Goal: Task Accomplishment & Management: Manage account settings

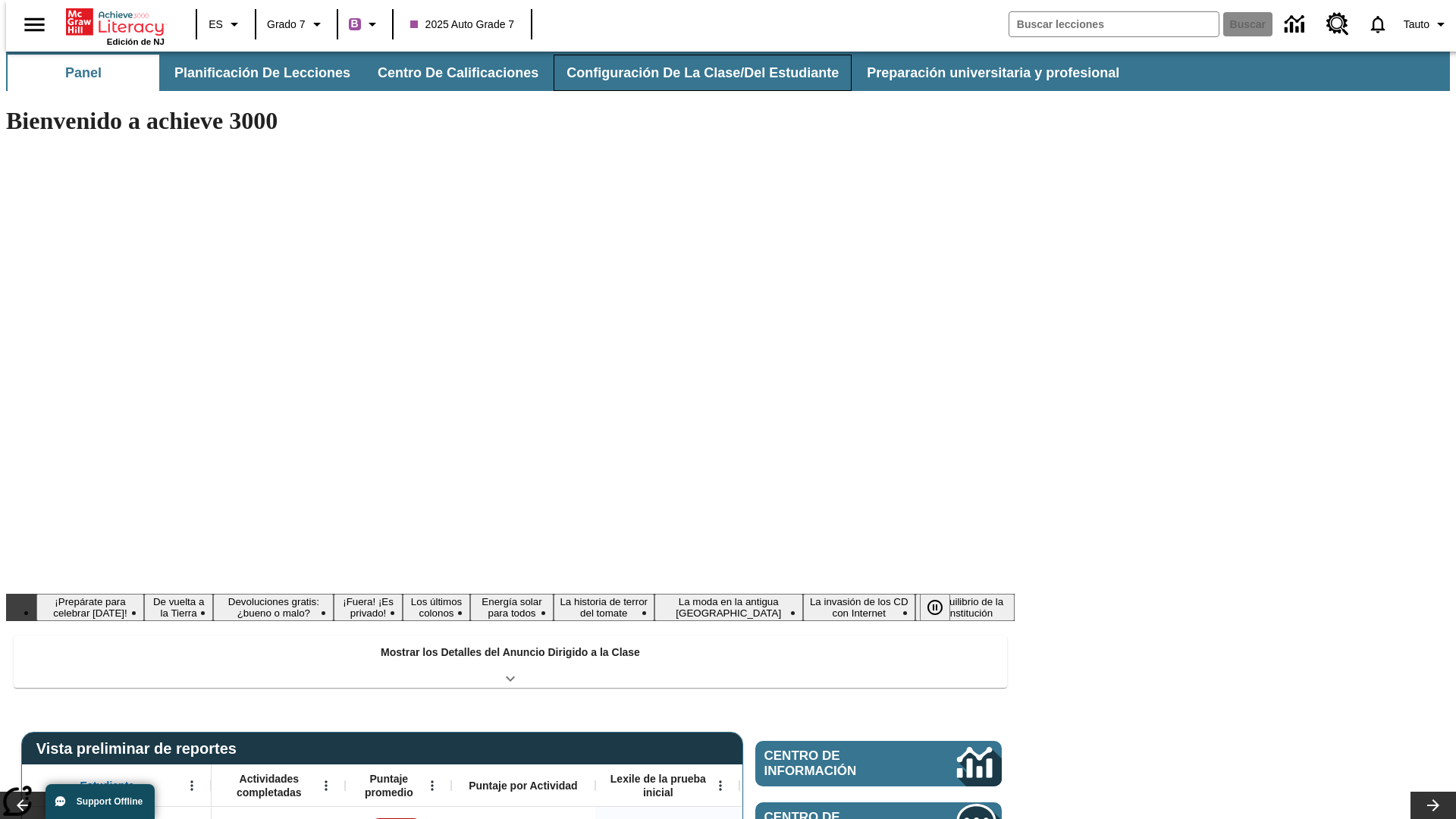
click at [686, 73] on button "Configuración de la clase/del estudiante" at bounding box center [703, 72] width 298 height 36
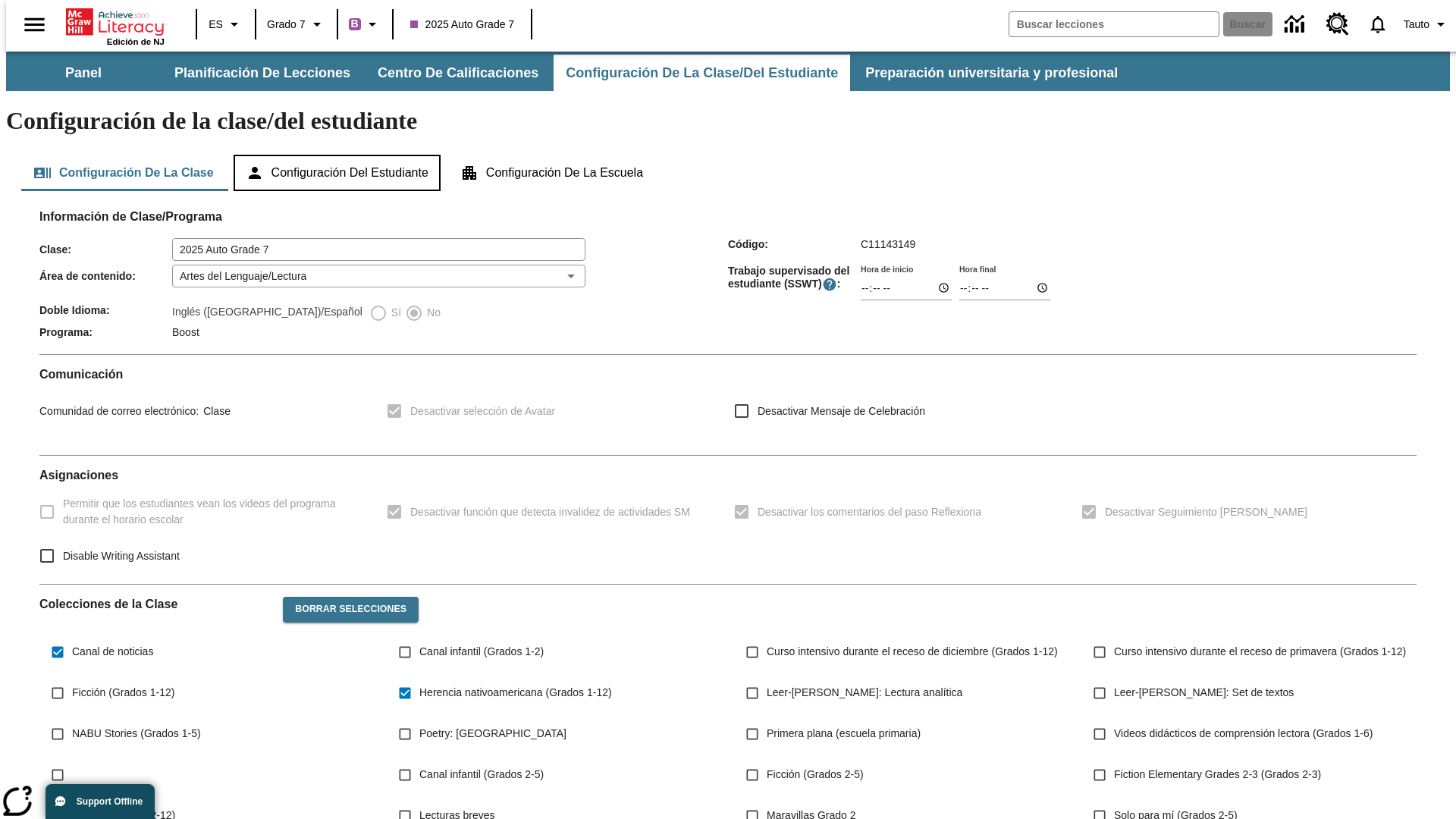
click at [339, 154] on button "Configuración del estudiante" at bounding box center [337, 172] width 207 height 36
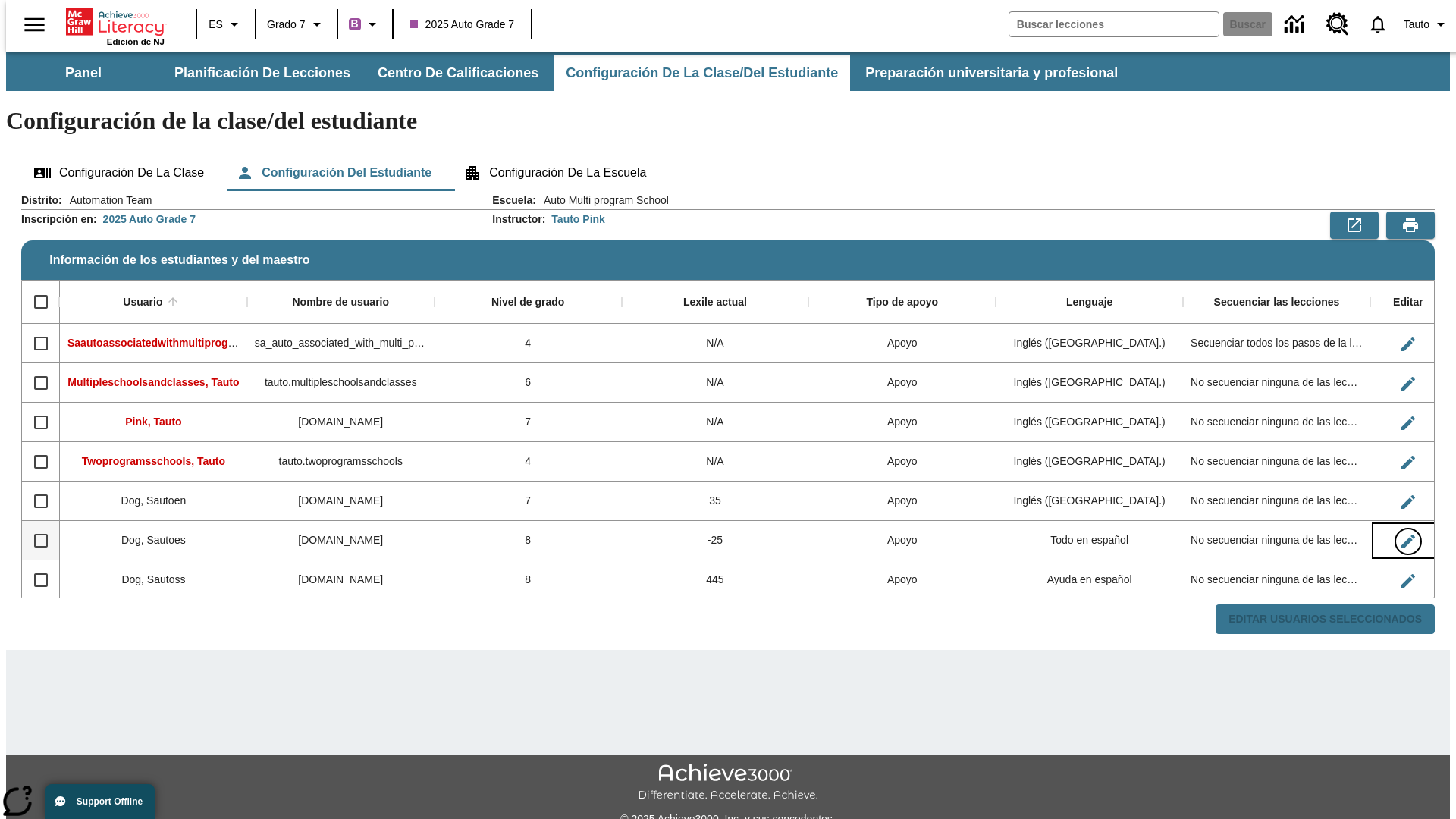
click at [1401, 534] on icon "Editar Usuario" at bounding box center [1407, 540] width 13 height 13
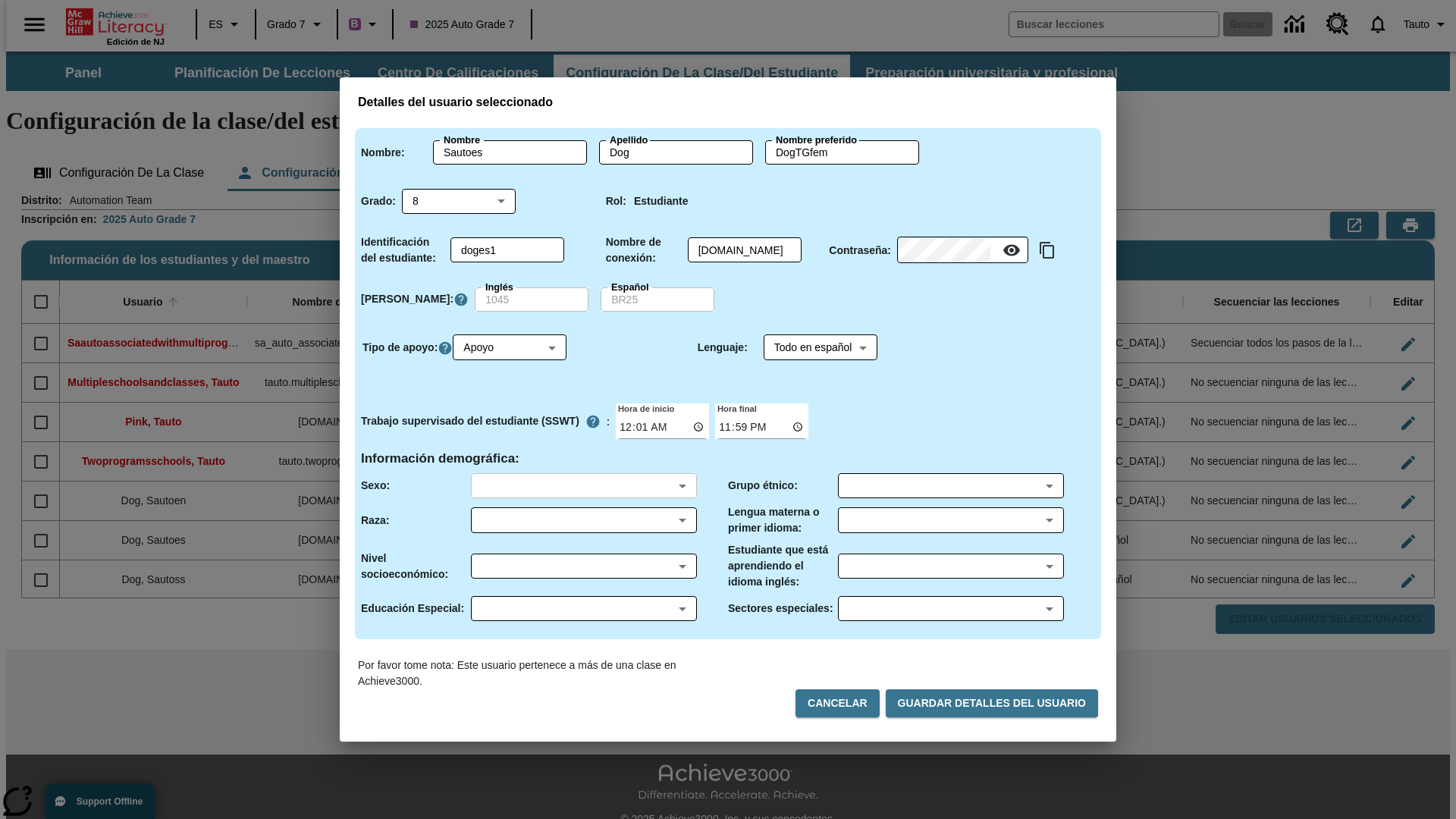
click at [583, 485] on body "Saltar al contenido principal Edición de NJ ES Grado 7 B 2025 Auto Grade 7 Busc…" at bounding box center [728, 451] width 1445 height 800
